Goal: Task Accomplishment & Management: Manage account settings

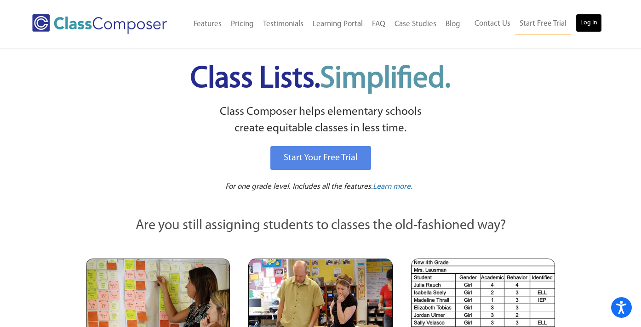
click at [590, 22] on link "Log In" at bounding box center [589, 23] width 26 height 18
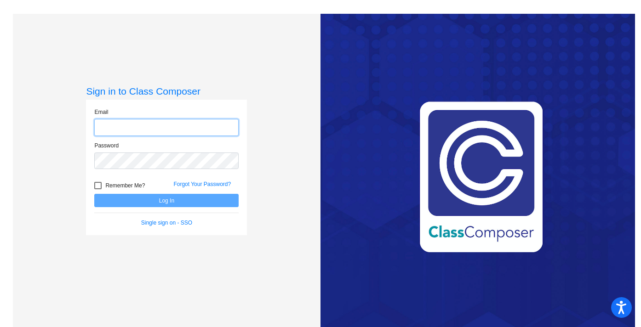
type input "[EMAIL_ADDRESS][DOMAIN_NAME]"
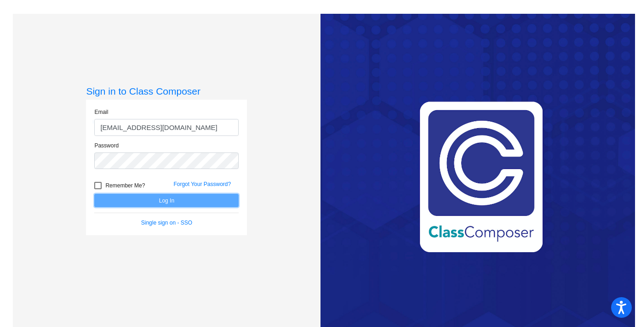
click at [222, 197] on button "Log In" at bounding box center [166, 200] width 144 height 13
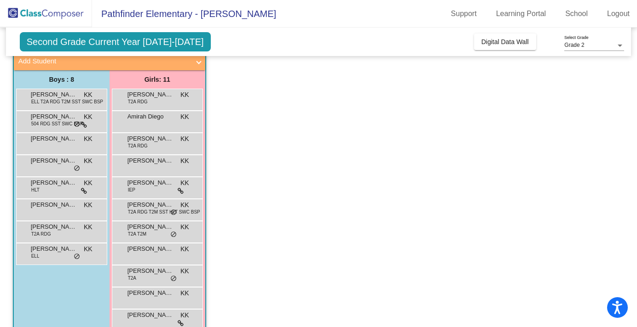
scroll to position [59, 0]
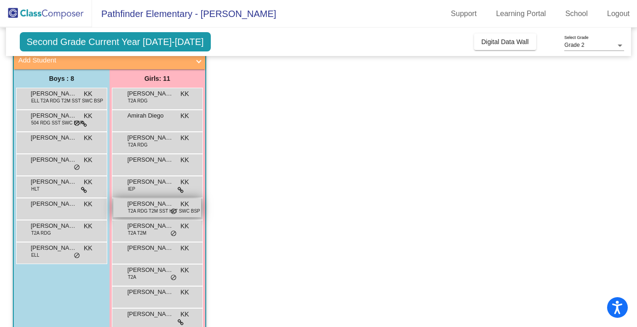
click at [138, 212] on span "T2A RDG T2M SST HLT SWC BSP" at bounding box center [164, 211] width 72 height 7
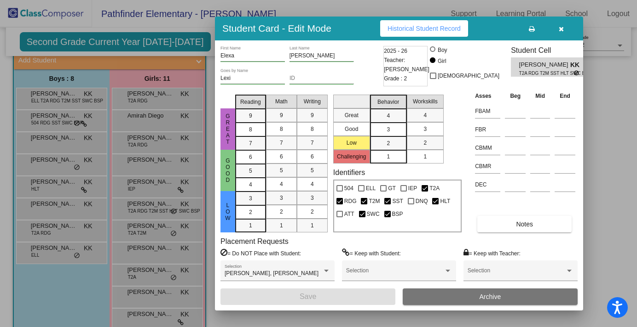
click at [563, 28] on icon "button" at bounding box center [560, 29] width 5 height 6
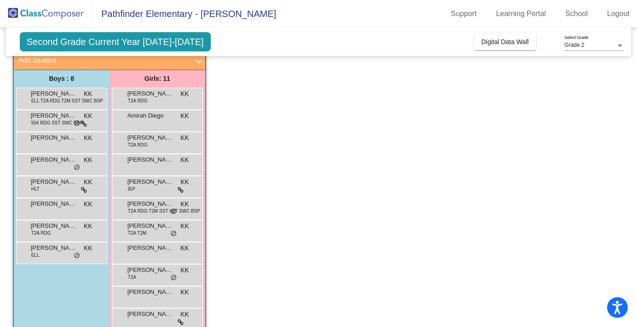
scroll to position [77, 0]
